Goal: Information Seeking & Learning: Learn about a topic

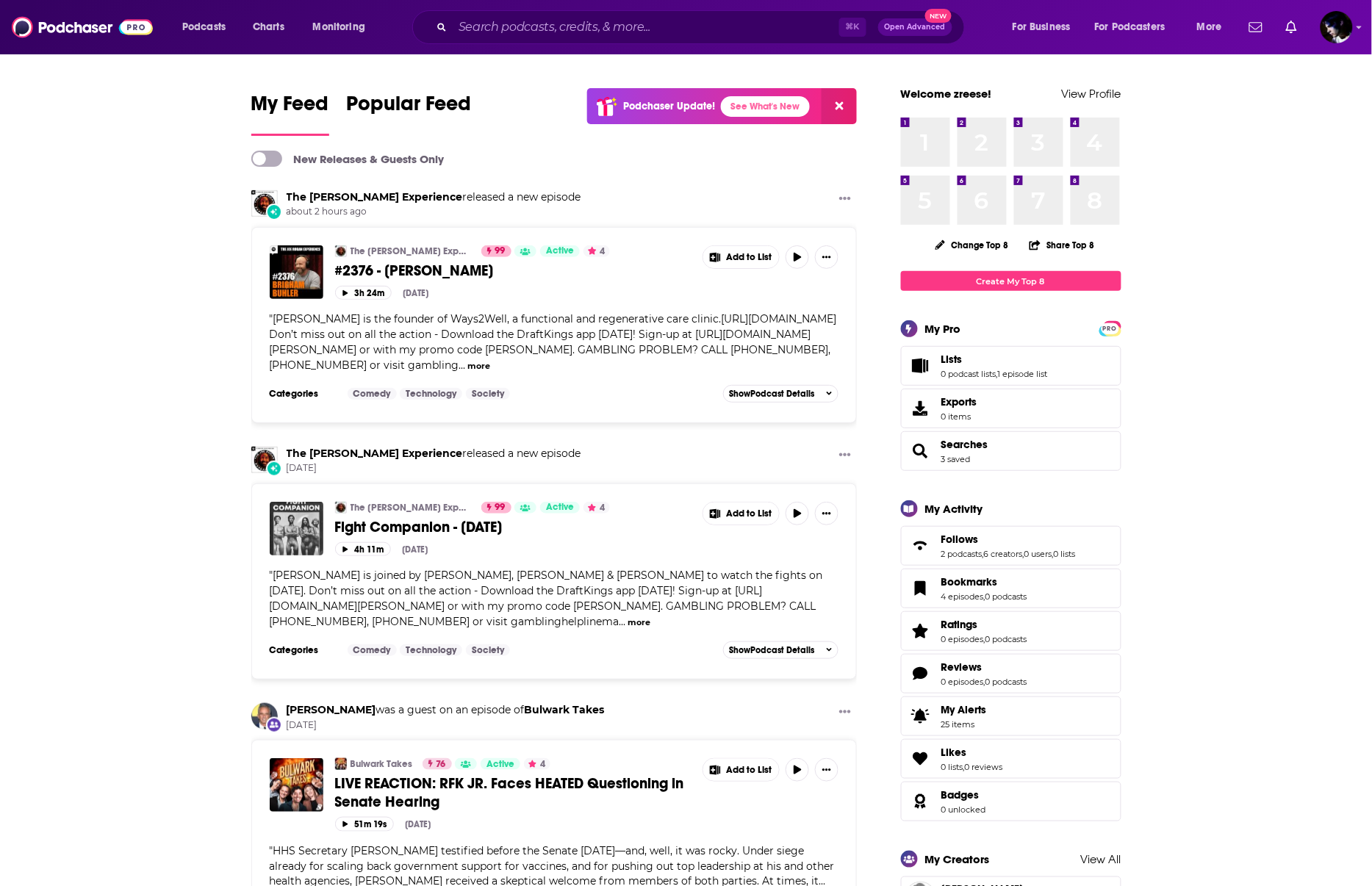
click at [391, 271] on span "#2376 - Brigham Buhler" at bounding box center [414, 270] width 159 height 18
click at [465, 268] on span "#2376 - Brigham Buhler" at bounding box center [414, 270] width 159 height 18
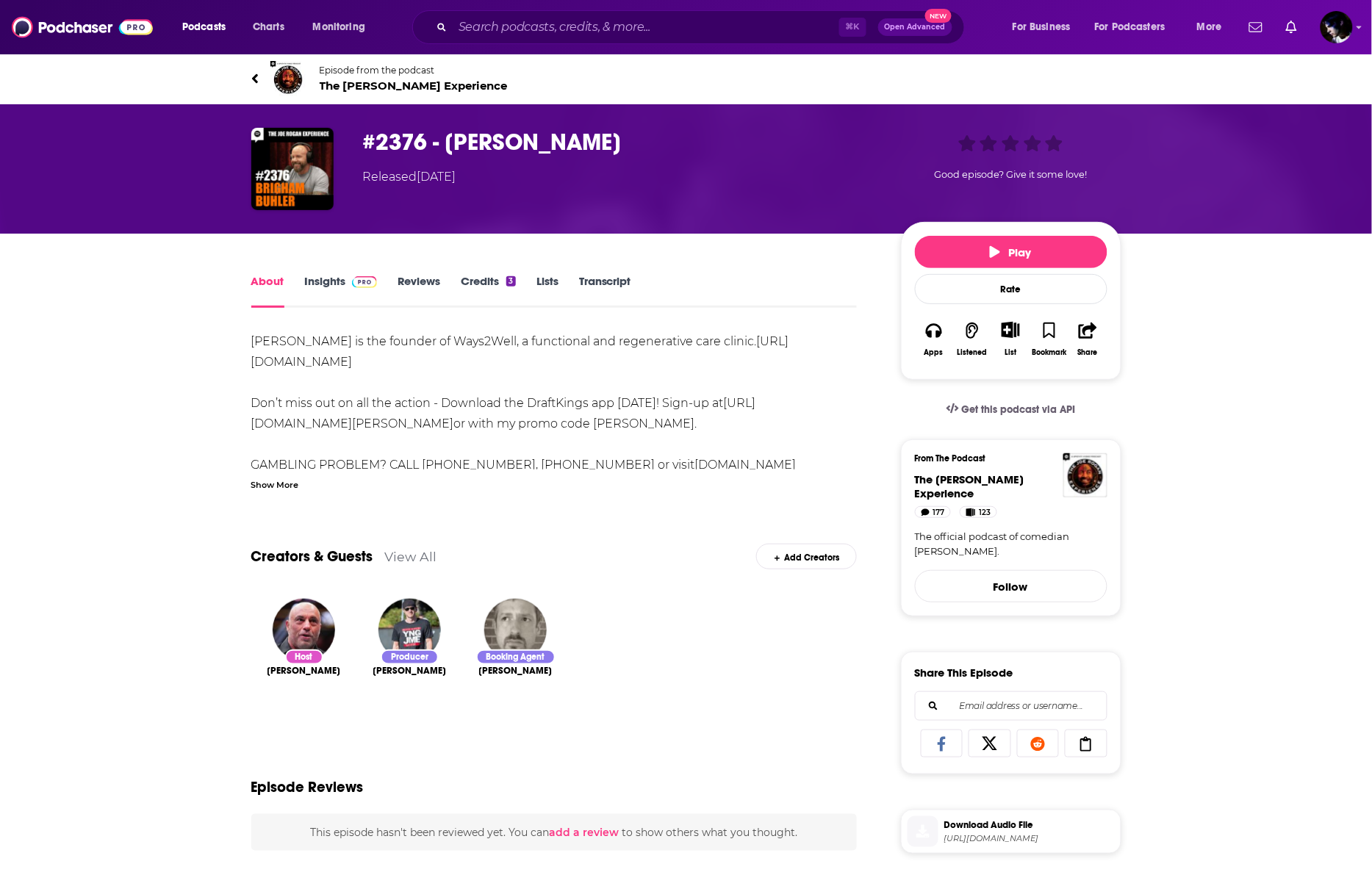
scroll to position [120, 0]
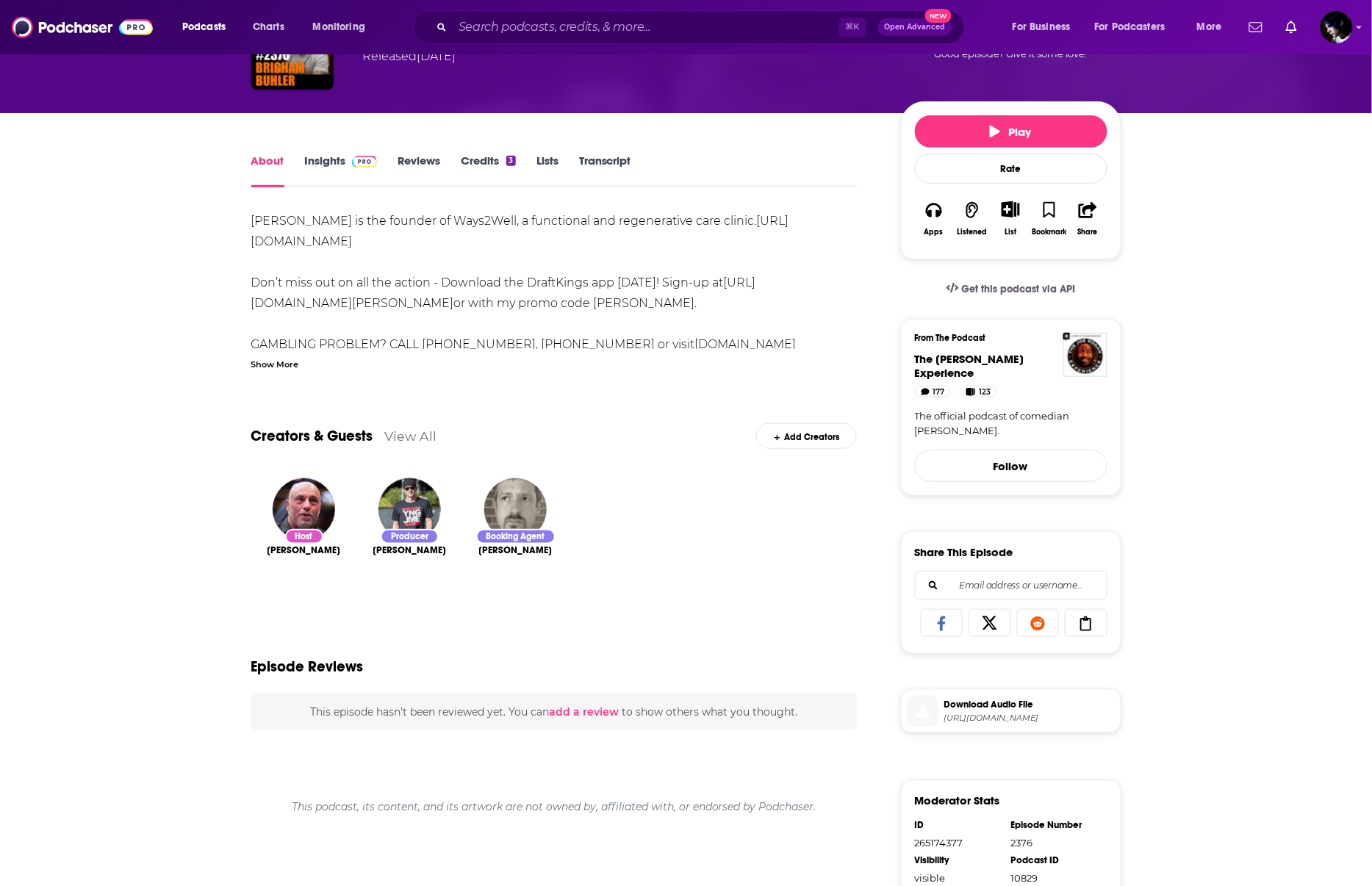
click at [984, 716] on span "https://traffic.megaphone.fm/GLT3406958618.mp3?updated=1757438165" at bounding box center [1029, 718] width 170 height 11
click at [1249, 355] on div "About Insights Reviews Credits 3 Lists Transcript Brigham Buhler is the founder…" at bounding box center [686, 659] width 1372 height 1093
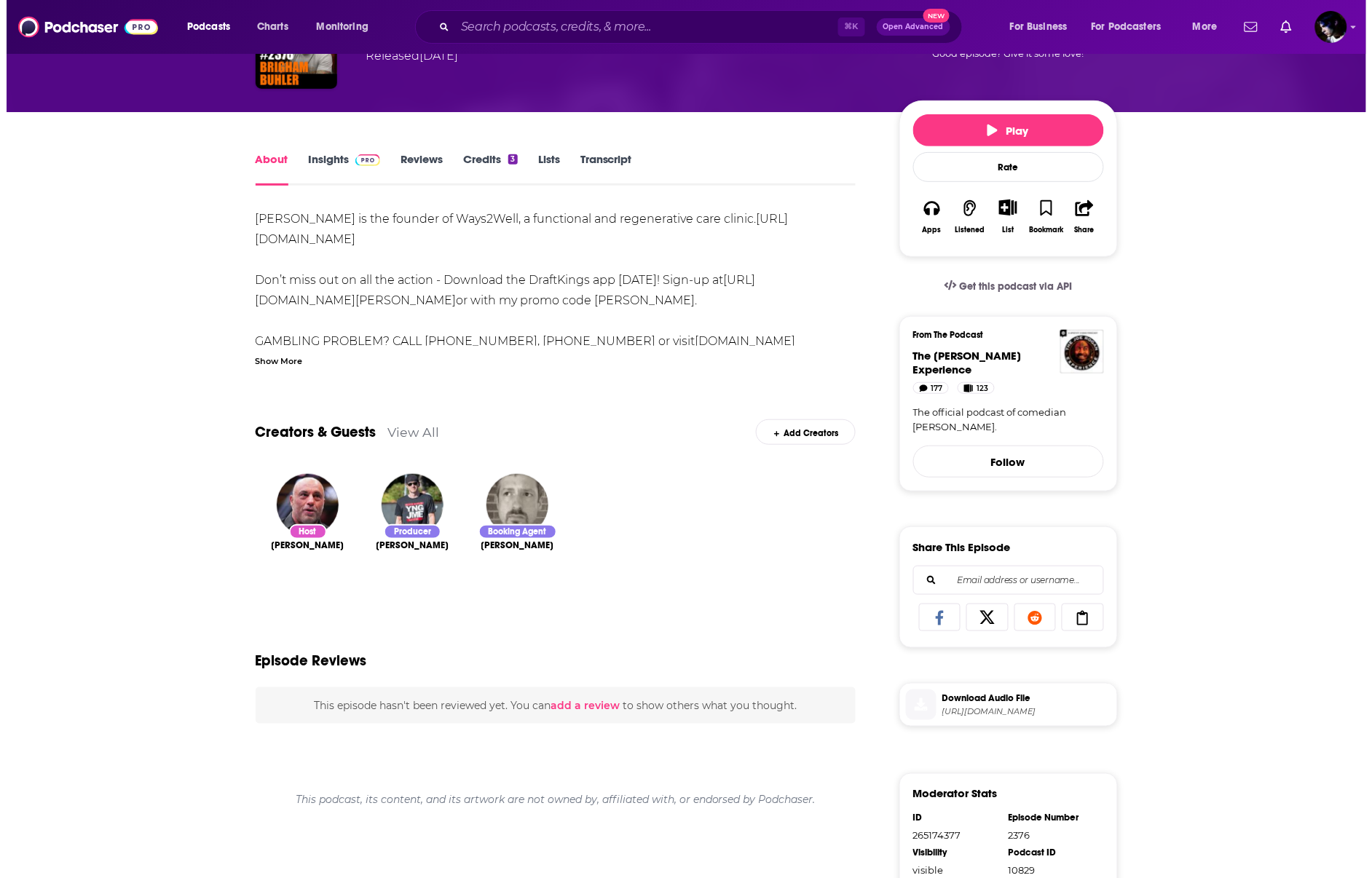
scroll to position [0, 0]
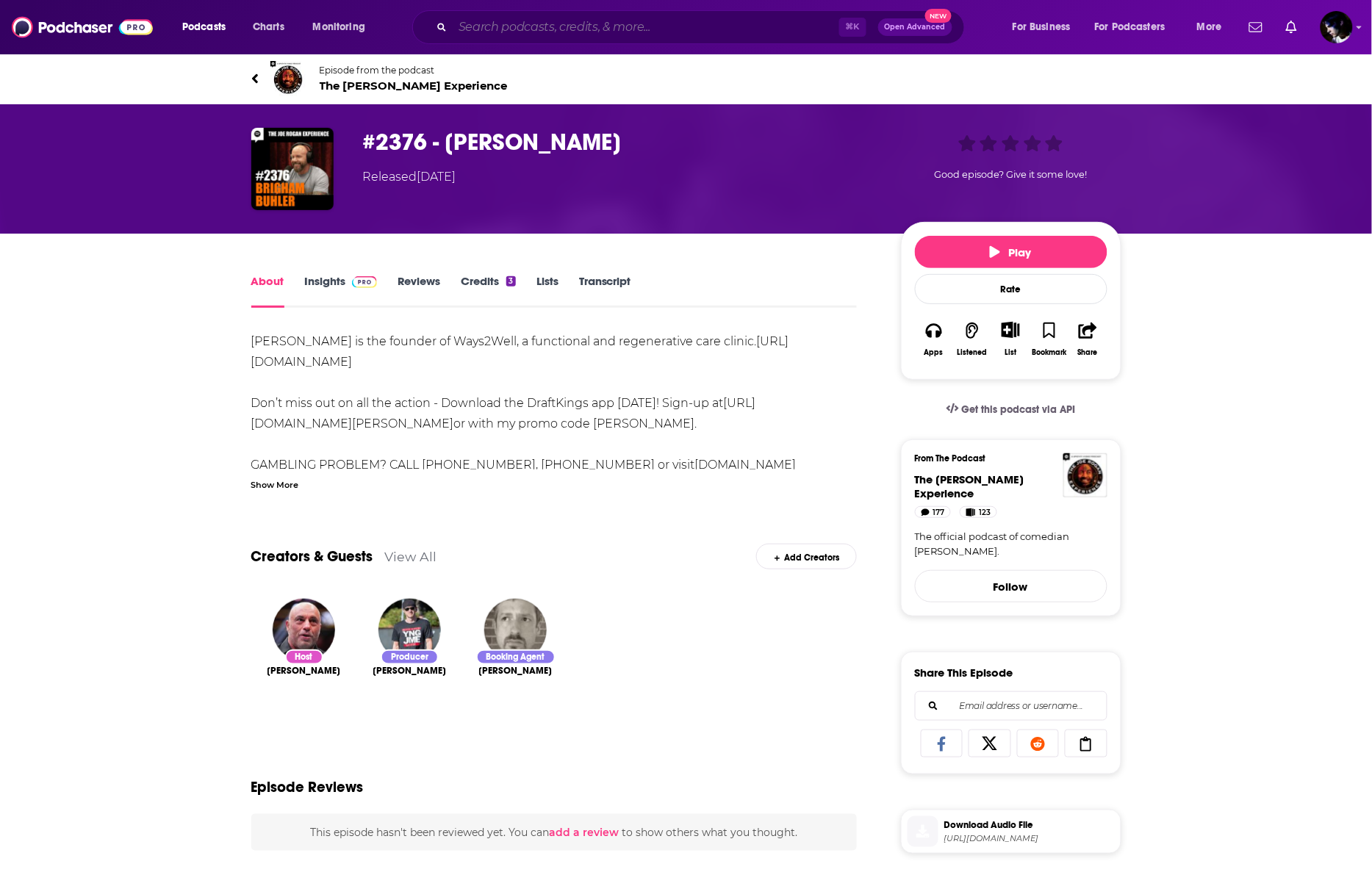
click at [532, 31] on input "Search podcasts, credits, & more..." at bounding box center [646, 27] width 387 height 24
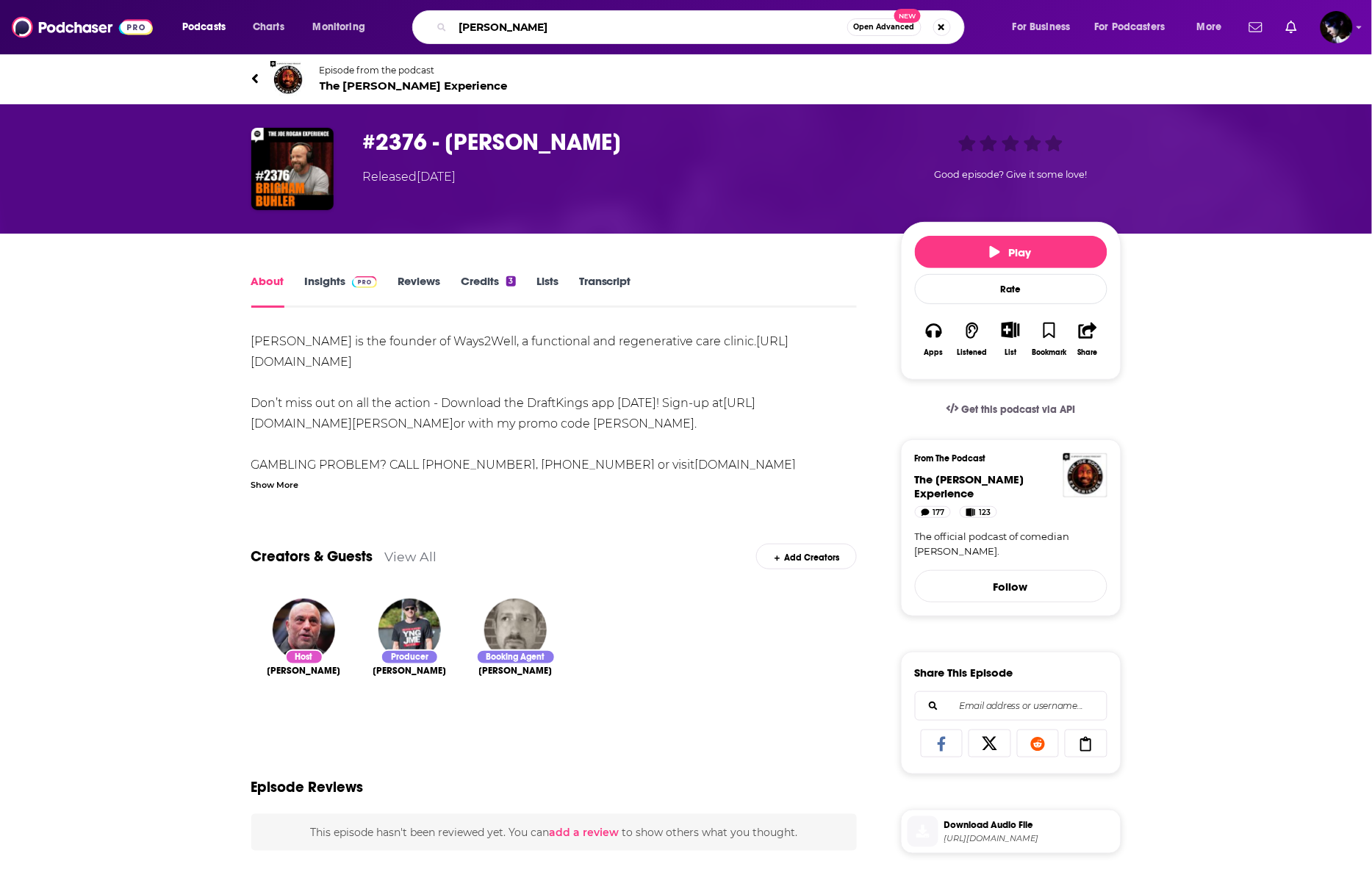
type input "[PERSON_NAME]"
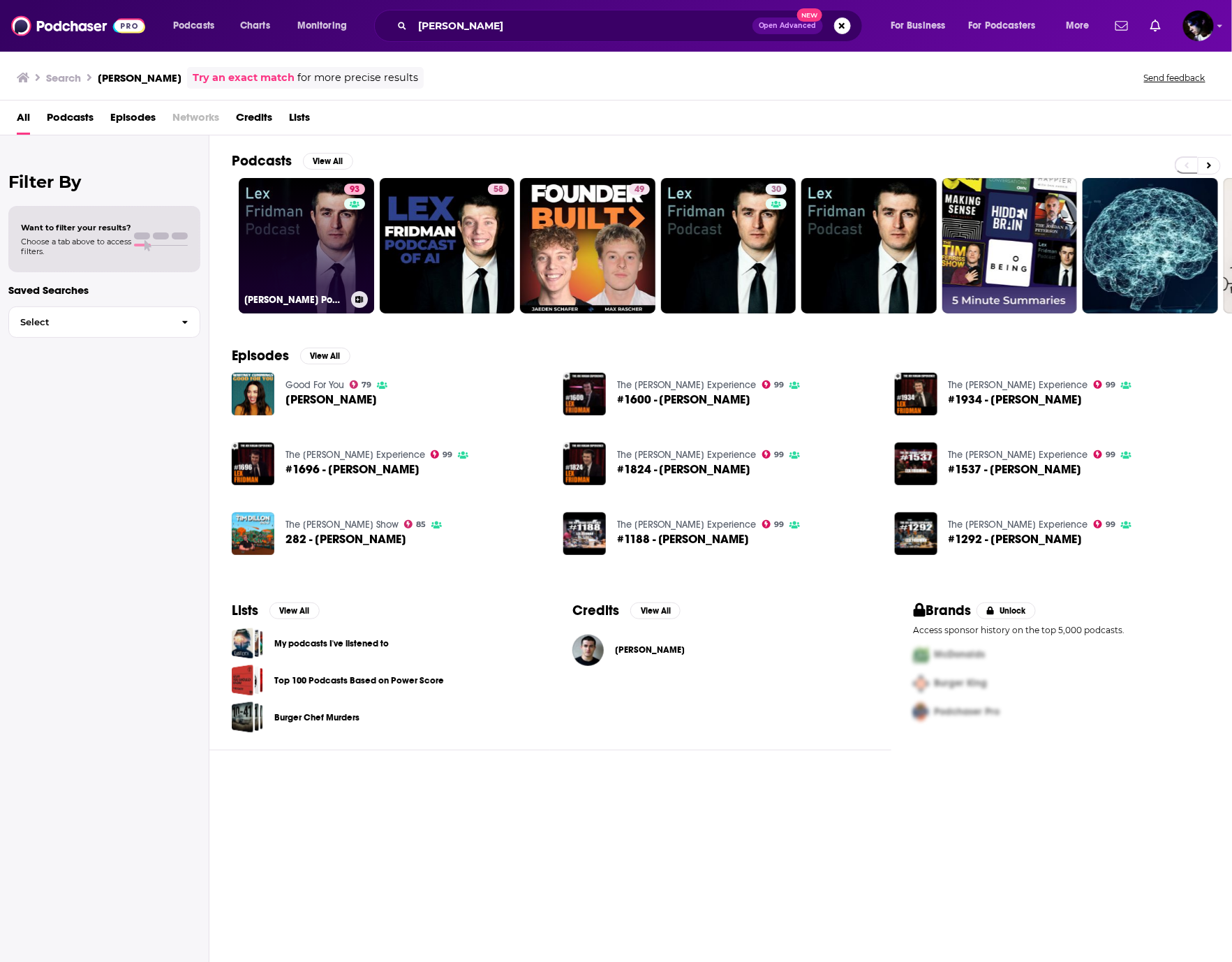
click at [281, 243] on link "93 [PERSON_NAME] Podcast" at bounding box center [306, 246] width 136 height 136
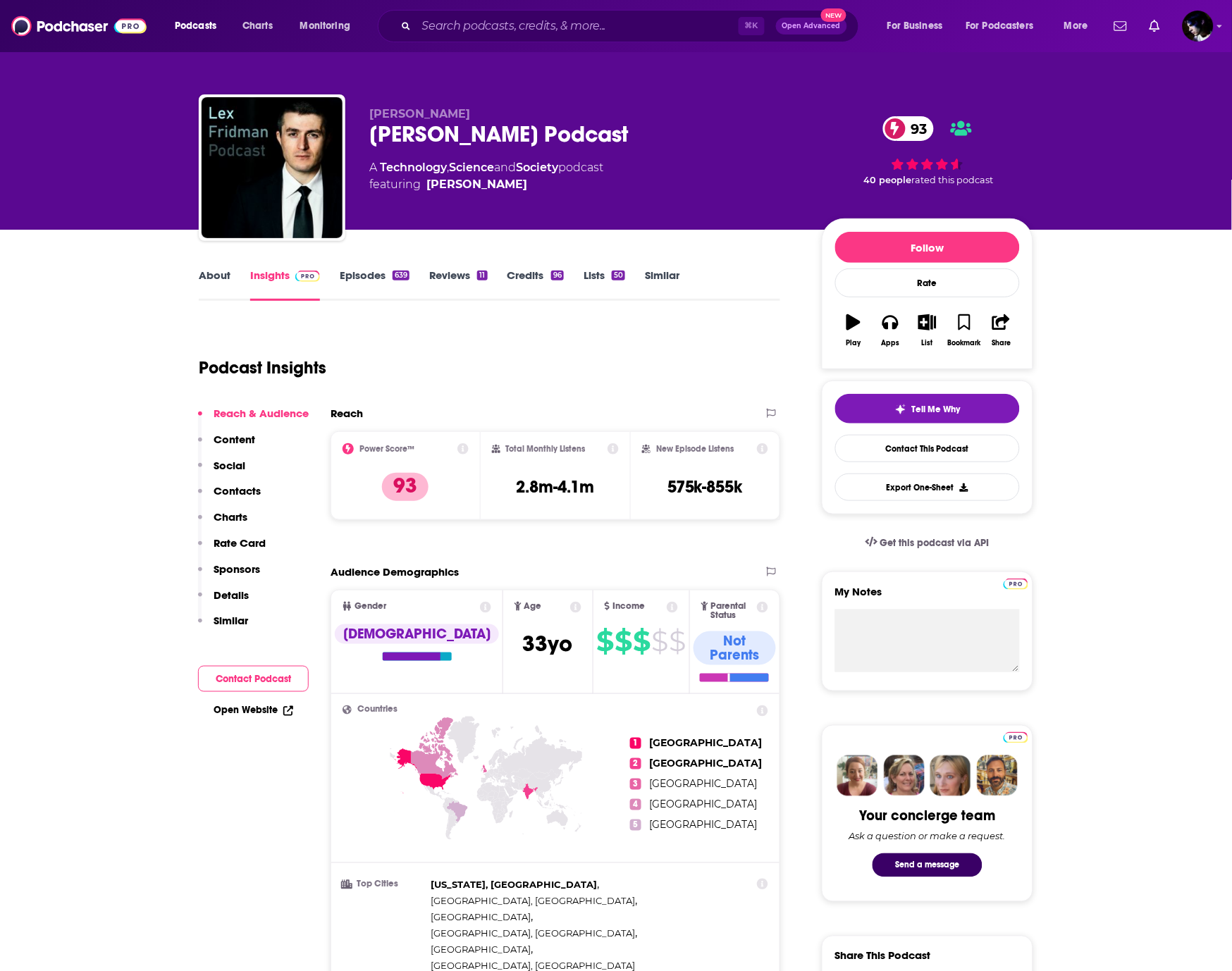
scroll to position [81, 0]
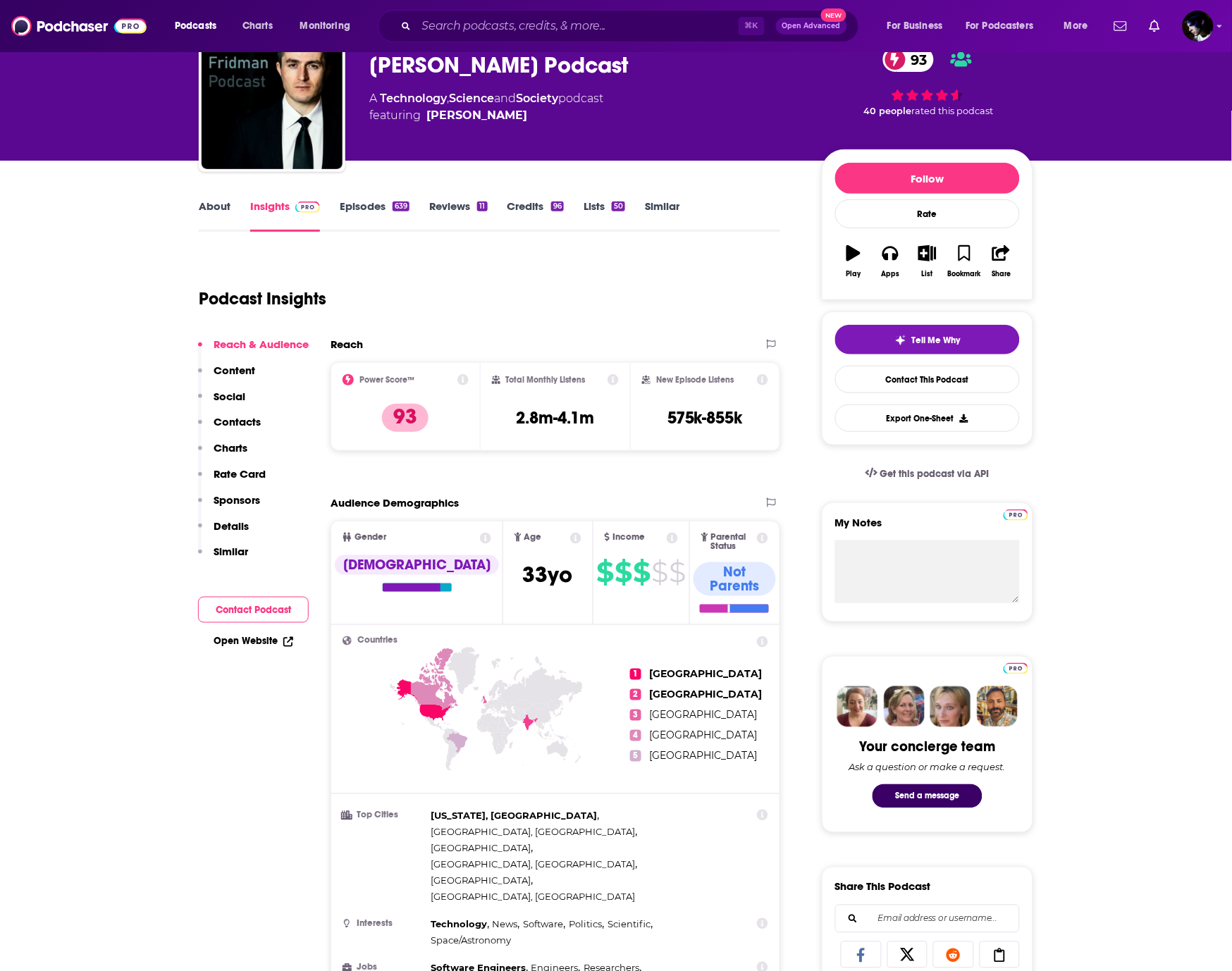
scroll to position [0, 0]
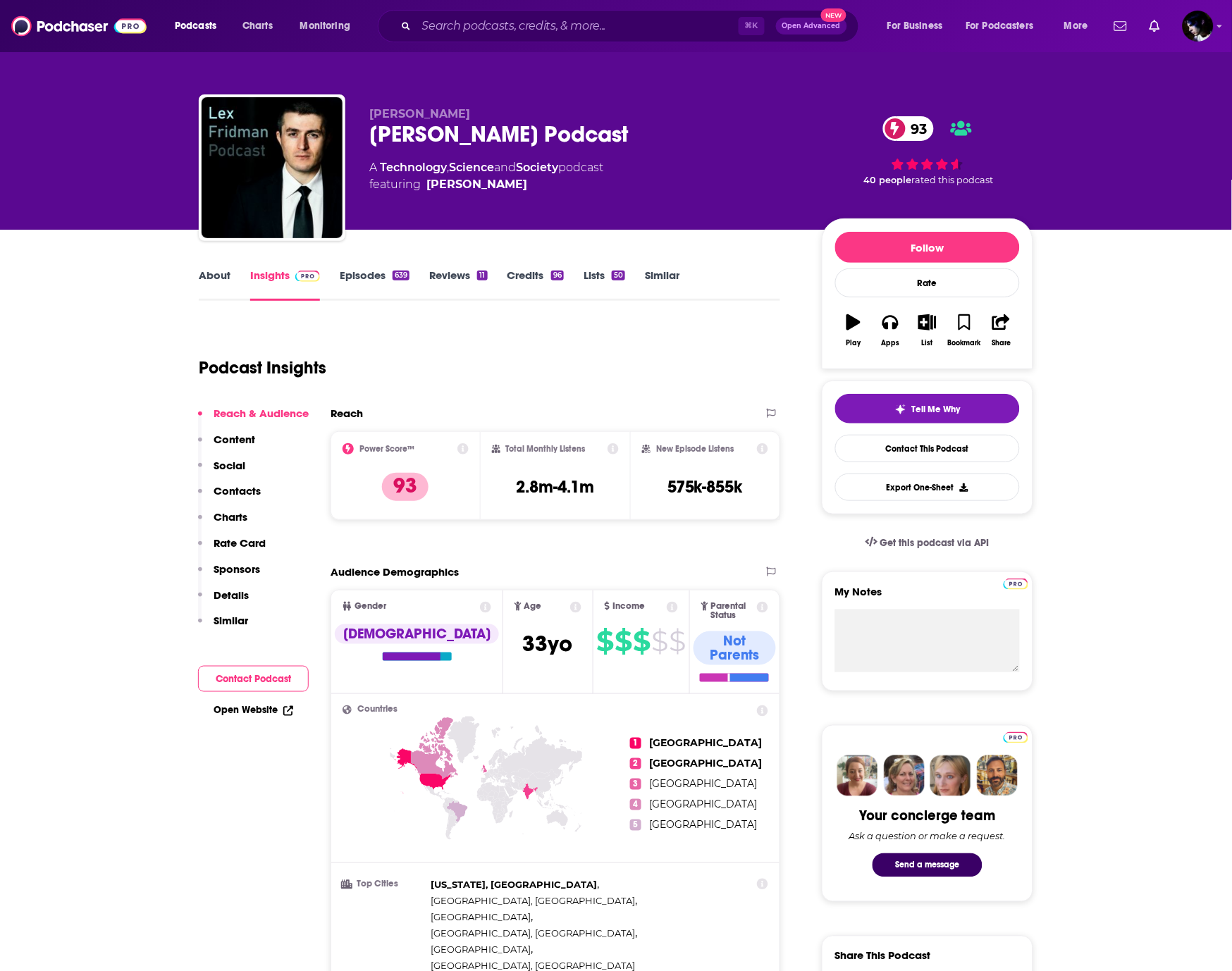
click at [387, 284] on link "Episodes 639" at bounding box center [373, 284] width 69 height 33
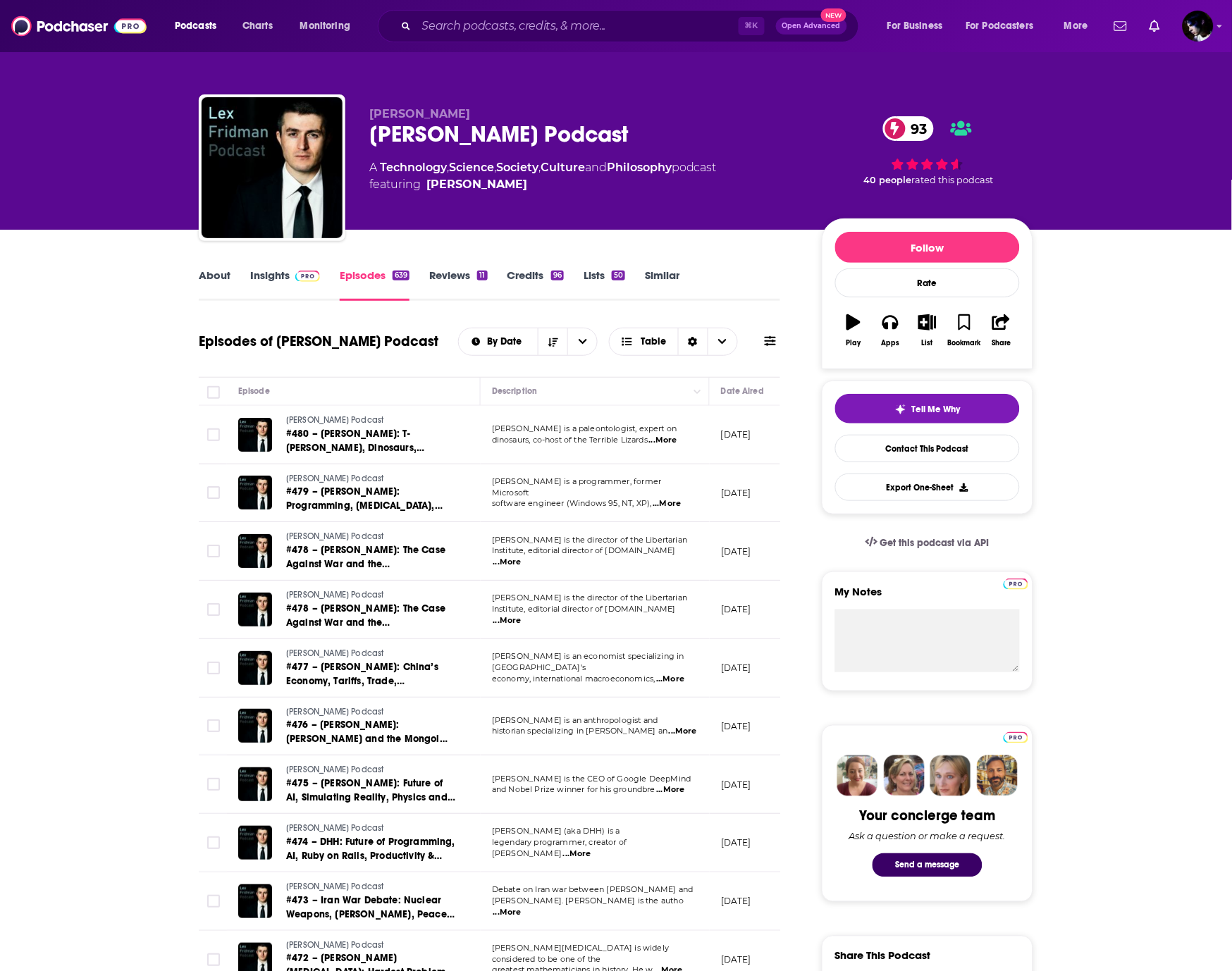
drag, startPoint x: 1187, startPoint y: 599, endPoint x: 1027, endPoint y: 565, distance: 163.6
